Goal: Transaction & Acquisition: Book appointment/travel/reservation

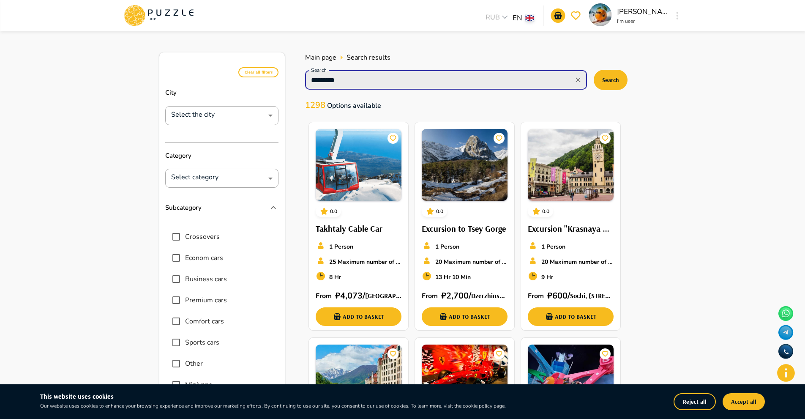
click at [358, 78] on input "*********" at bounding box center [439, 80] width 263 height 12
click at [357, 78] on input "*********" at bounding box center [439, 80] width 263 height 12
type input "**********"
